Goal: Navigation & Orientation: Find specific page/section

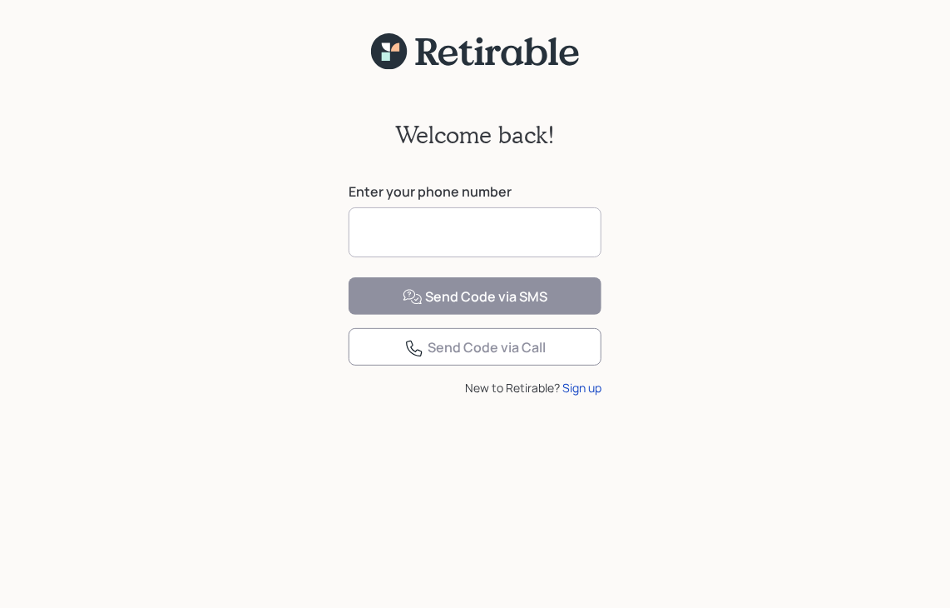
click at [380, 233] on input at bounding box center [475, 232] width 253 height 50
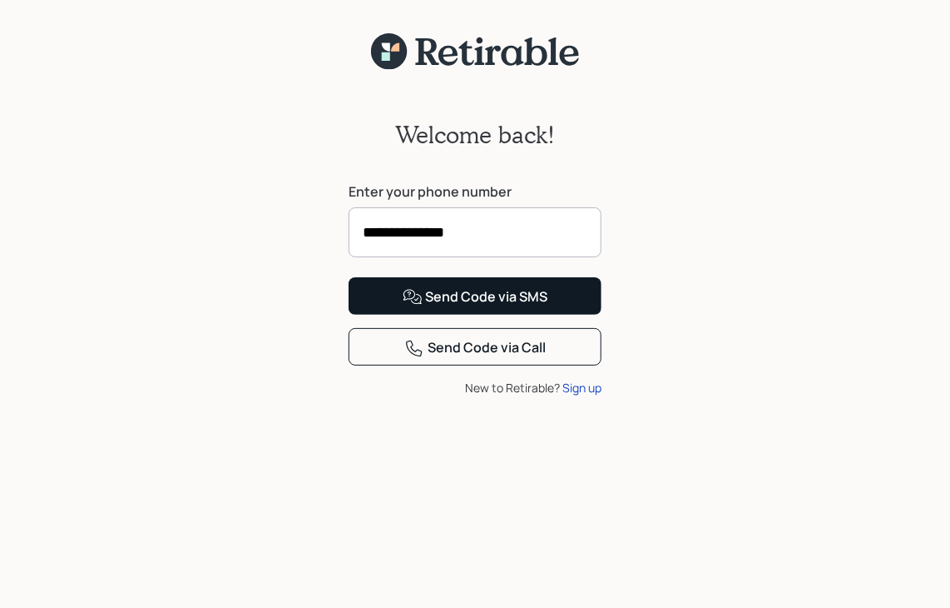
type input "**********"
click at [506, 307] on div "Send Code via SMS" at bounding box center [476, 297] width 146 height 20
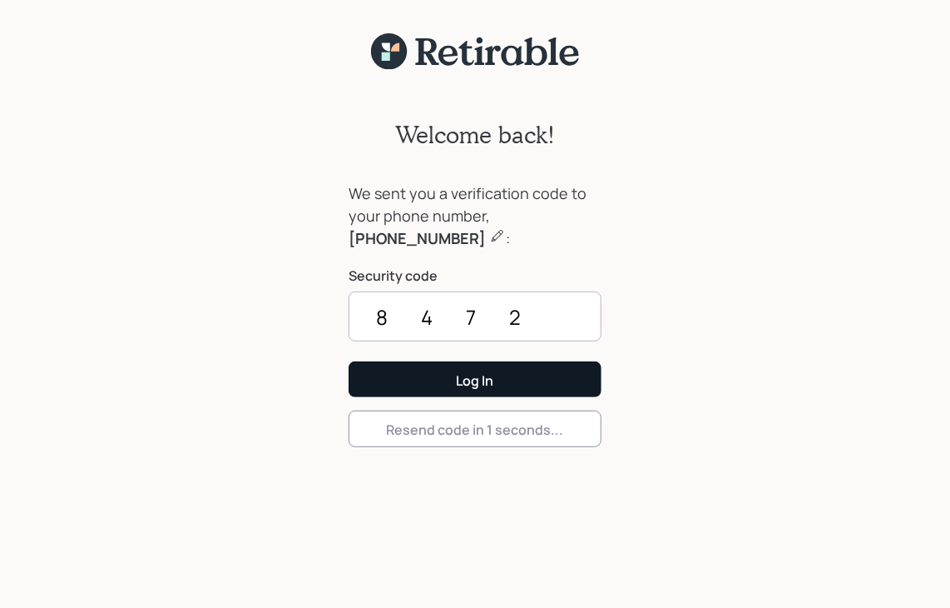
type input "8472"
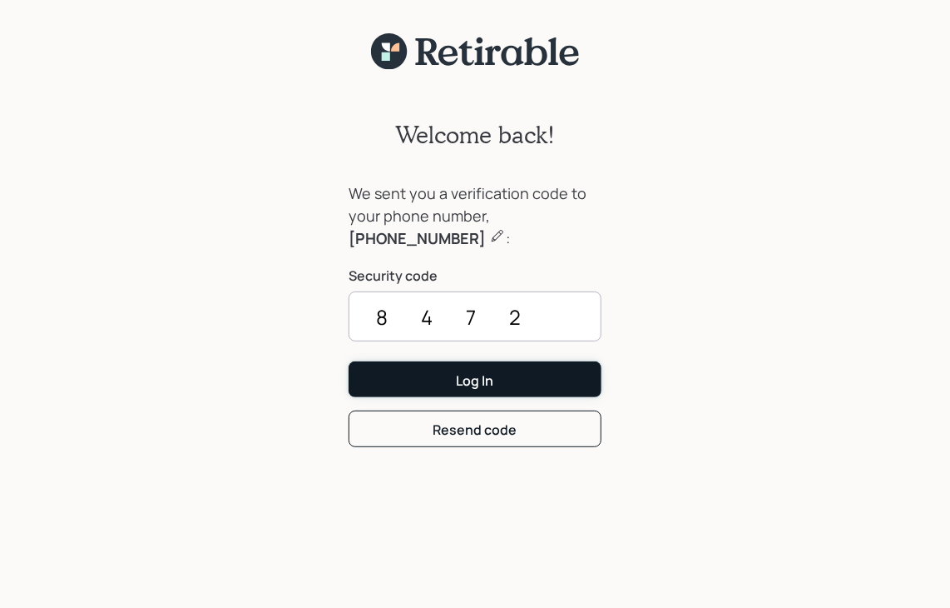
click at [459, 380] on div "Log In" at bounding box center [475, 380] width 37 height 18
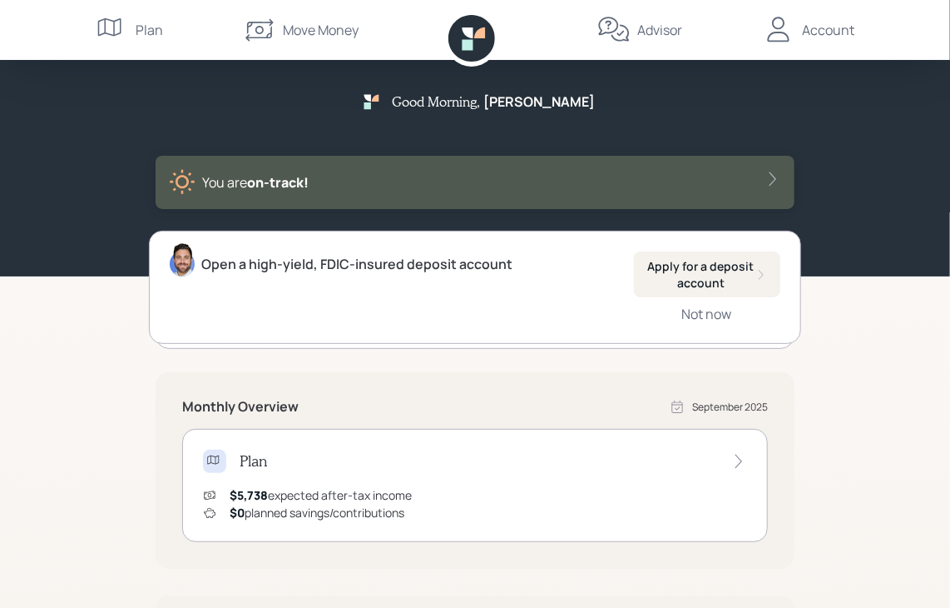
click at [819, 21] on div "Account" at bounding box center [828, 30] width 52 height 20
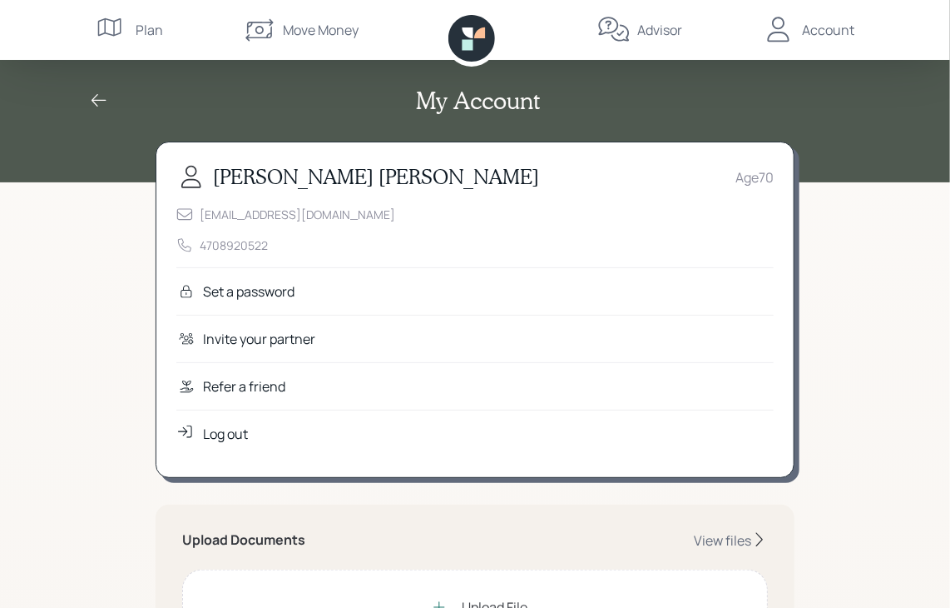
click at [171, 14] on nav "Plan Move Money Advisor Account" at bounding box center [475, 30] width 799 height 60
click at [679, 27] on div "Advisor" at bounding box center [660, 30] width 45 height 20
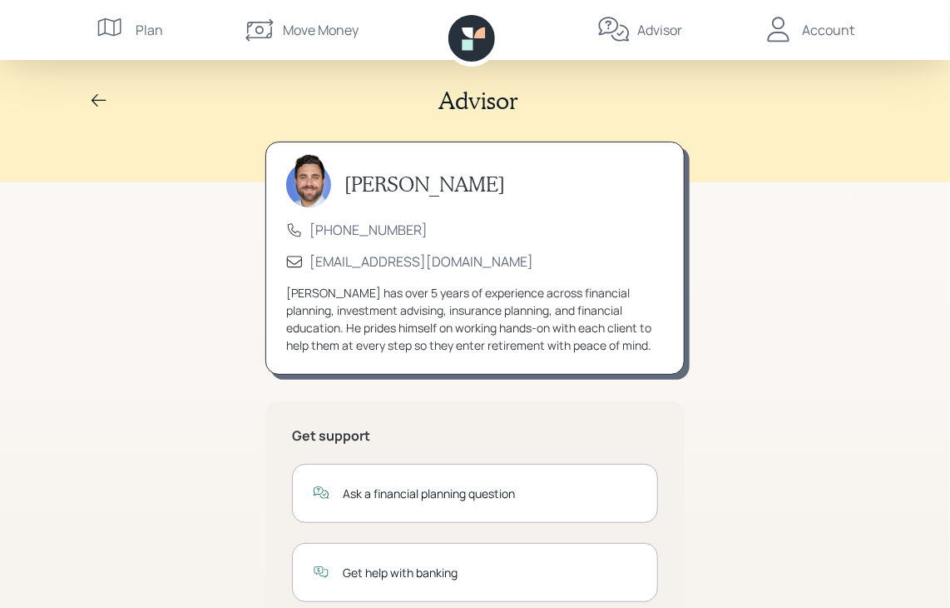
click at [152, 29] on div "Plan" at bounding box center [149, 30] width 27 height 20
click at [836, 29] on div "Account" at bounding box center [828, 30] width 52 height 20
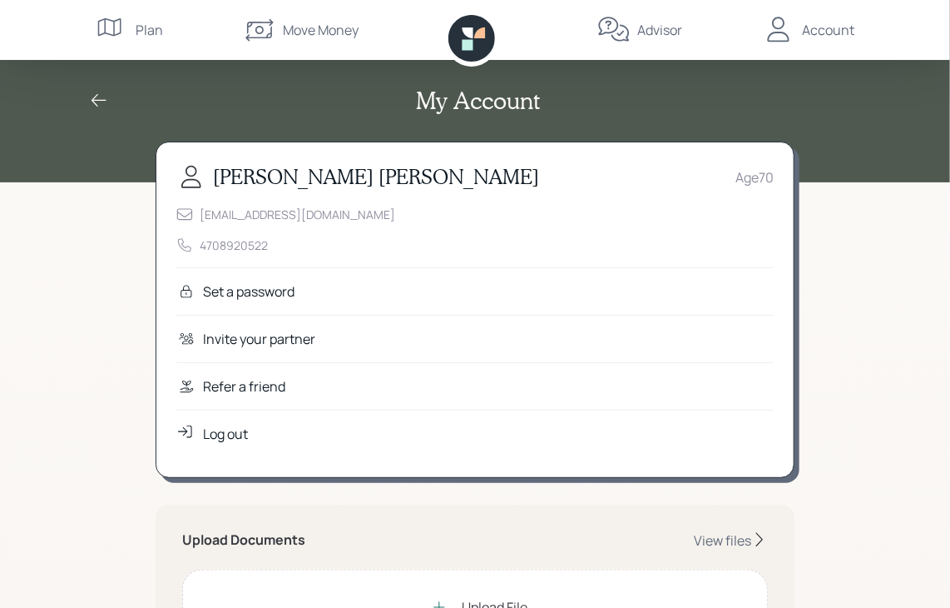
click at [836, 31] on div "Account" at bounding box center [828, 30] width 52 height 20
